Goal: Subscribe to service/newsletter

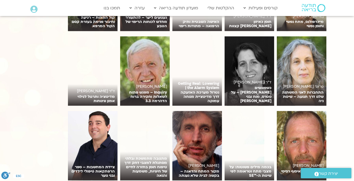
scroll to position [800, 0]
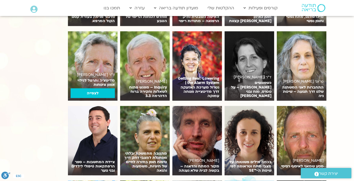
click at [100, 73] on h6 "ד"ר [PERSON_NAME]" at bounding box center [93, 75] width 44 height 4
click at [92, 88] on link "לצפייה" at bounding box center [93, 93] width 44 height 10
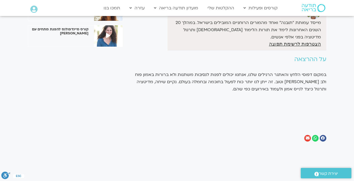
scroll to position [53, 0]
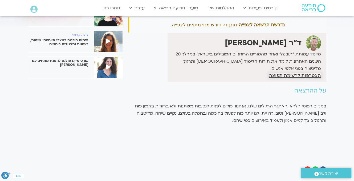
click at [281, 75] on span "הצטרפות לרשימת תפוצה" at bounding box center [295, 75] width 52 height 5
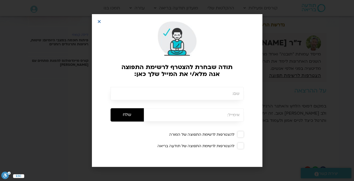
click at [225, 93] on input "text" at bounding box center [177, 93] width 133 height 13
type input "[PERSON_NAME], HMJEH"
click at [223, 115] on input "email" at bounding box center [194, 114] width 100 height 13
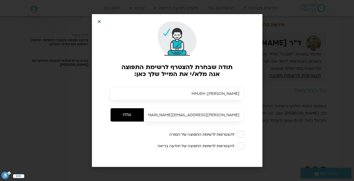
type input "[PERSON_NAME][EMAIL_ADDRESS][DOMAIN_NAME]"
drag, startPoint x: 208, startPoint y: 92, endPoint x: 201, endPoint y: 100, distance: 10.8
click at [205, 97] on input "[PERSON_NAME], HMJEH" at bounding box center [177, 93] width 133 height 13
type input "H"
type input "/"
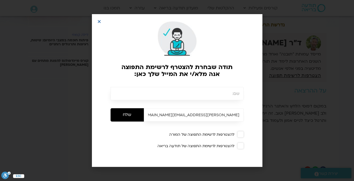
click at [224, 93] on input "text" at bounding box center [177, 93] width 133 height 13
type input "ע"
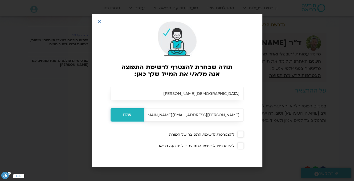
type input "[DEMOGRAPHIC_DATA][PERSON_NAME]"
click at [126, 113] on input "שלח" at bounding box center [127, 114] width 33 height 13
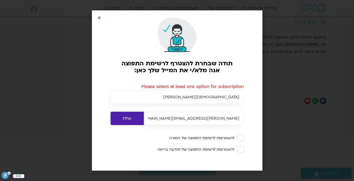
scroll to position [133, 0]
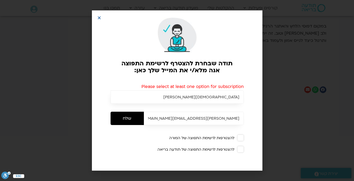
click at [189, 138] on div "להצטרפות לרשימת התפוצה של המורה" at bounding box center [181, 138] width 125 height 5
click at [123, 114] on input "שלח" at bounding box center [127, 118] width 33 height 13
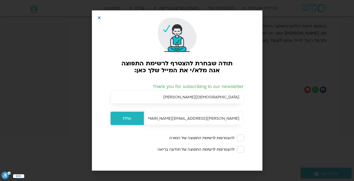
click at [127, 118] on input "שלח" at bounding box center [127, 118] width 33 height 13
click at [99, 16] on icon "Close" at bounding box center [99, 18] width 4 height 4
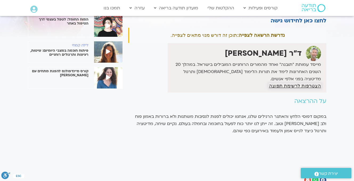
scroll to position [38, 0]
